Goal: Complete application form: Complete application form

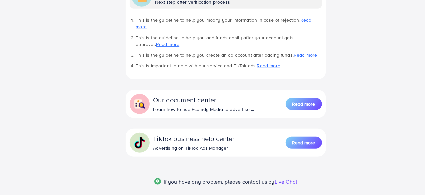
scroll to position [171, 0]
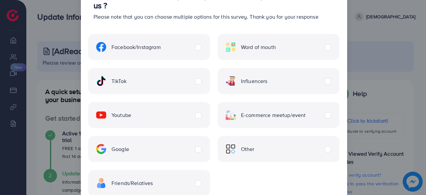
scroll to position [3, 0]
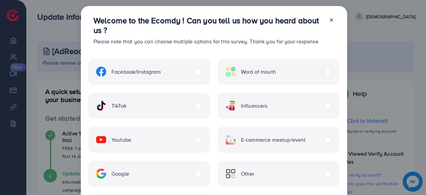
click at [161, 74] on label "Facebook/Instagram" at bounding box center [128, 72] width 65 height 10
click at [127, 105] on label "TikTok" at bounding box center [111, 106] width 30 height 10
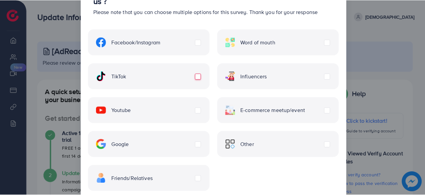
scroll to position [72, 0]
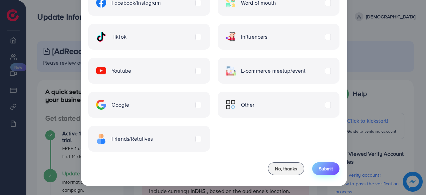
click at [323, 167] on span "Submit" at bounding box center [326, 168] width 14 height 7
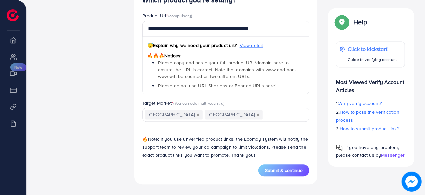
scroll to position [675, 0]
click at [257, 115] on icon "Deselect United Arab Emirates" at bounding box center [258, 114] width 3 height 3
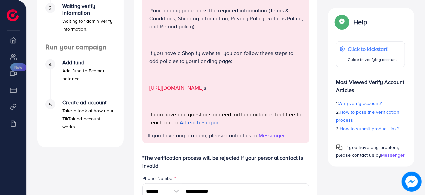
scroll to position [164, 0]
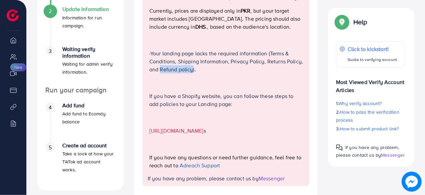
drag, startPoint x: 160, startPoint y: 69, endPoint x: 194, endPoint y: 69, distance: 33.7
click at [193, 69] on p "-Your landing page lacks the required information (Terms & Conditions, Shipping…" at bounding box center [226, 61] width 154 height 24
copy p "Refund policy"
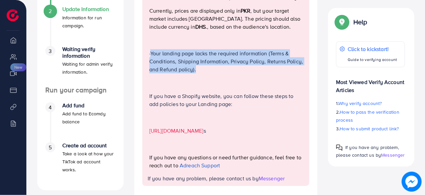
drag, startPoint x: 151, startPoint y: 53, endPoint x: 214, endPoint y: 71, distance: 66.2
click at [214, 71] on p "-Your landing page lacks the required information (Terms & Conditions, Shipping…" at bounding box center [226, 61] width 154 height 24
copy p "Your landing page lacks the required information (Terms & Conditions, Shipping …"
